Goal: Transaction & Acquisition: Download file/media

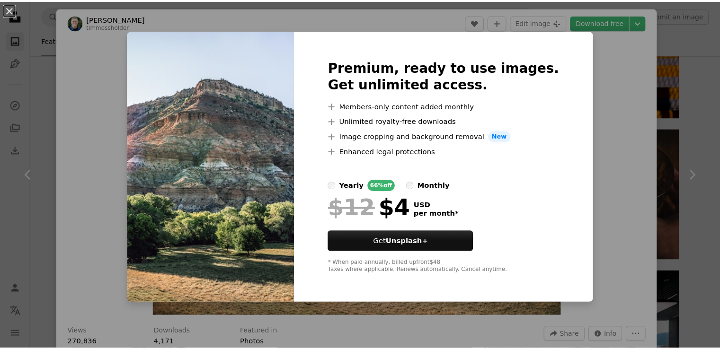
scroll to position [32104, 0]
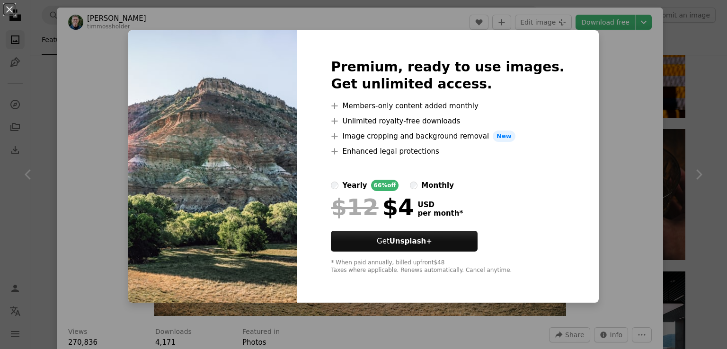
click at [610, 73] on div "An X shape Premium, ready to use images. Get unlimited access. A plus sign Memb…" at bounding box center [363, 174] width 727 height 349
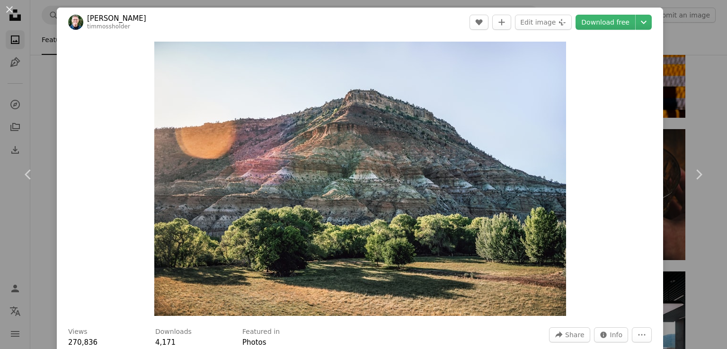
click at [660, 191] on div "An X shape Chevron left Chevron right [PERSON_NAME] timmossholder A heart A plu…" at bounding box center [363, 174] width 727 height 349
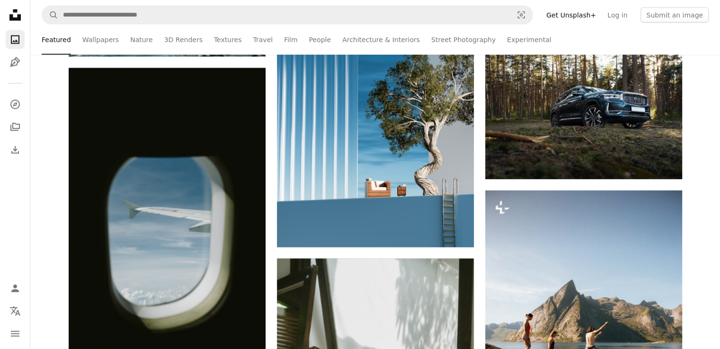
scroll to position [34622, 0]
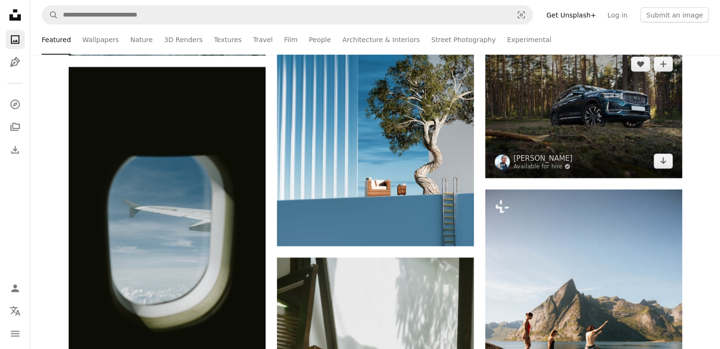
click at [642, 92] on img at bounding box center [583, 112] width 197 height 131
click at [663, 166] on icon "Arrow pointing down" at bounding box center [663, 160] width 8 height 11
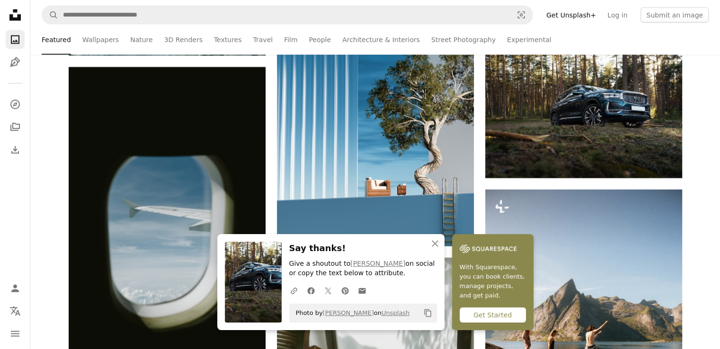
click at [495, 317] on div "Get Started" at bounding box center [493, 315] width 66 height 15
